Goal: Transaction & Acquisition: Purchase product/service

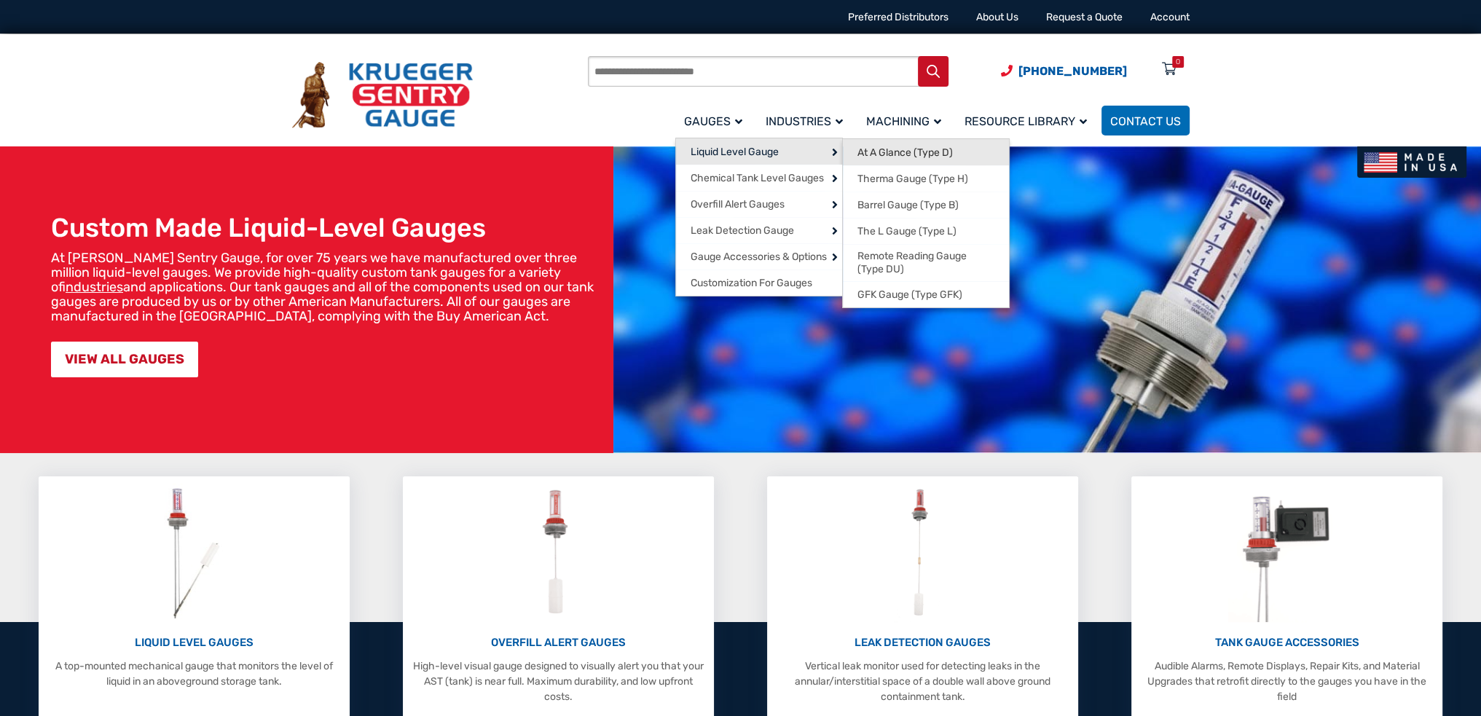
click at [900, 149] on span "At A Glance (Type D)" at bounding box center [904, 152] width 95 height 13
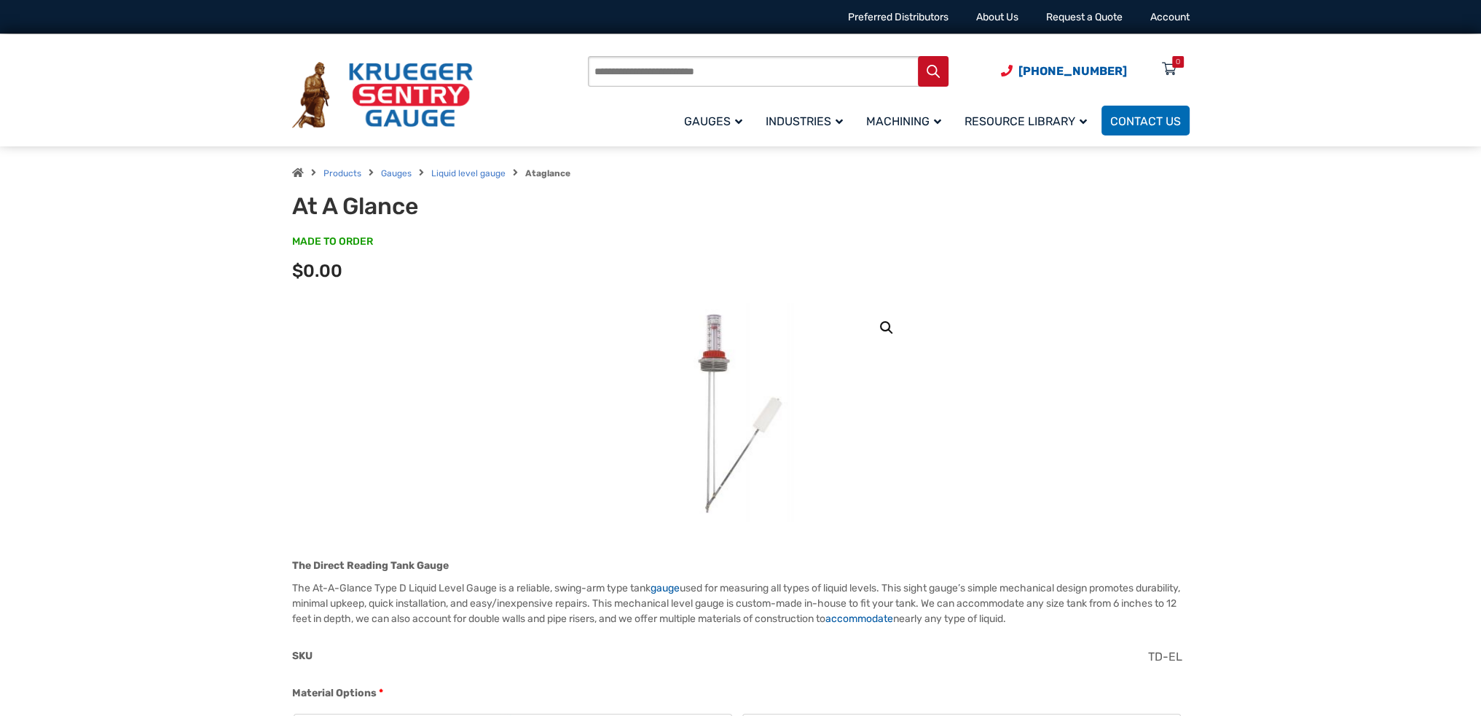
click at [682, 63] on input "Products search" at bounding box center [768, 71] width 360 height 31
click at [644, 74] on input "Products search" at bounding box center [768, 71] width 360 height 31
click at [717, 127] on span "Repair Kit replaces all of the components of the top of the gauge: Solid Glass …" at bounding box center [777, 130] width 217 height 31
type input "*******"
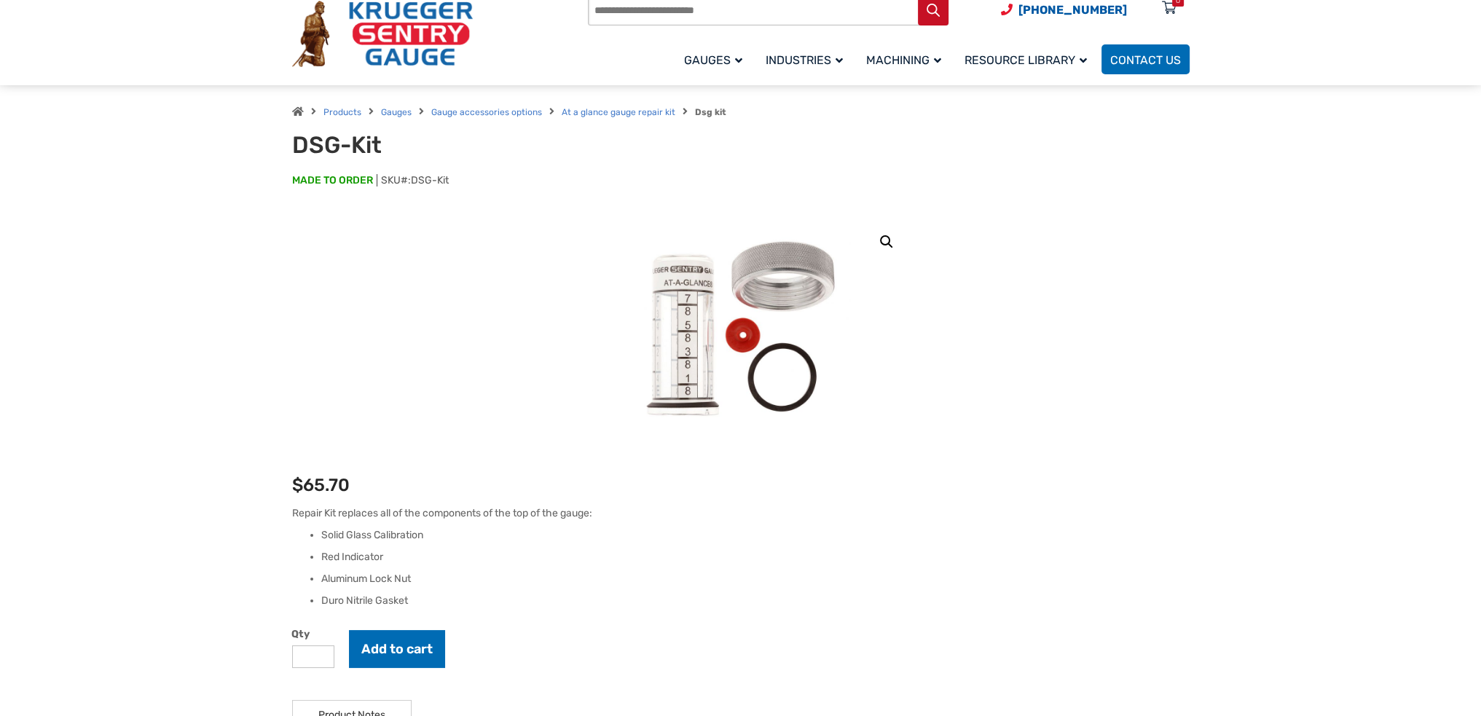
scroll to position [146, 0]
